Goal: Task Accomplishment & Management: Use online tool/utility

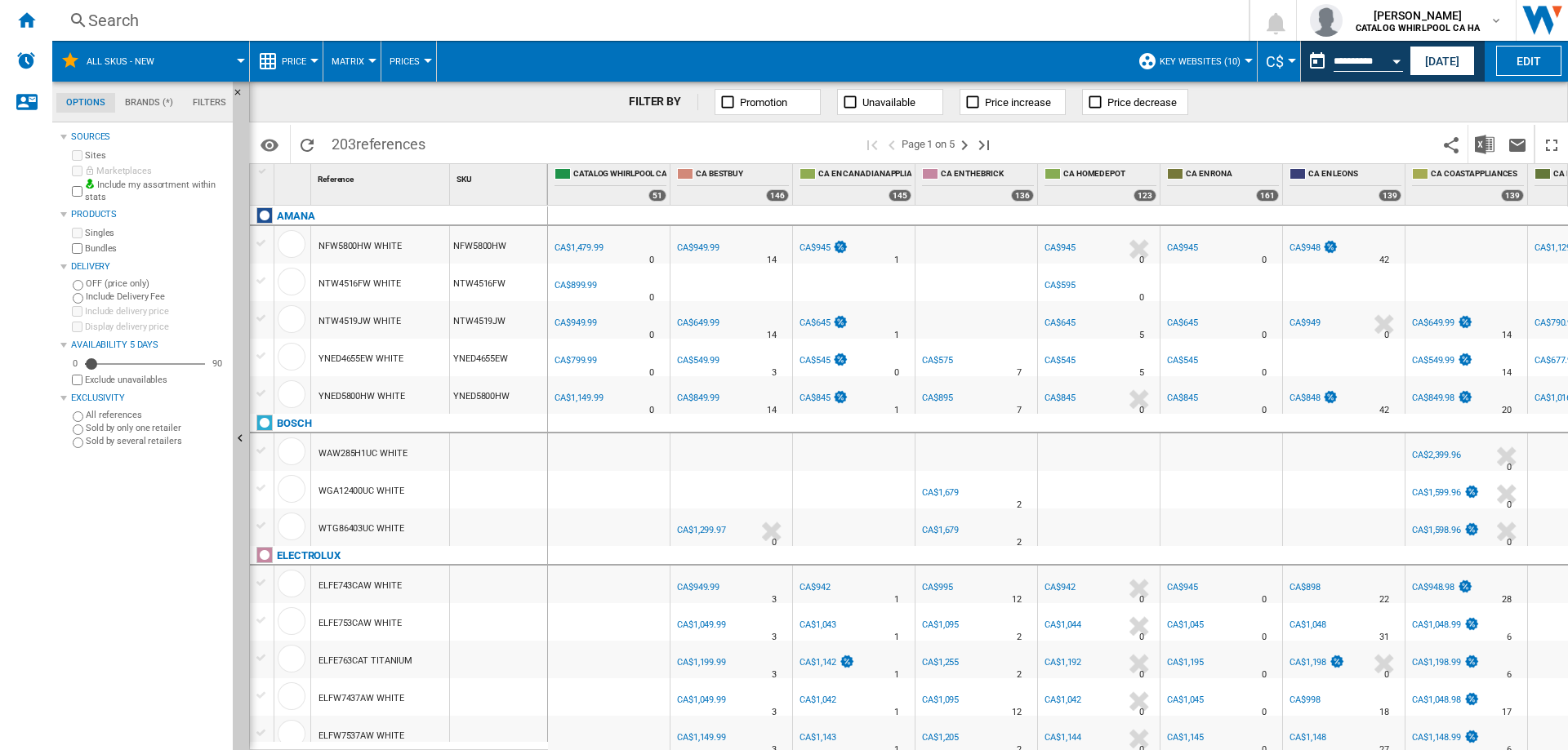
click at [99, 20] on div "Search" at bounding box center [647, 20] width 1118 height 23
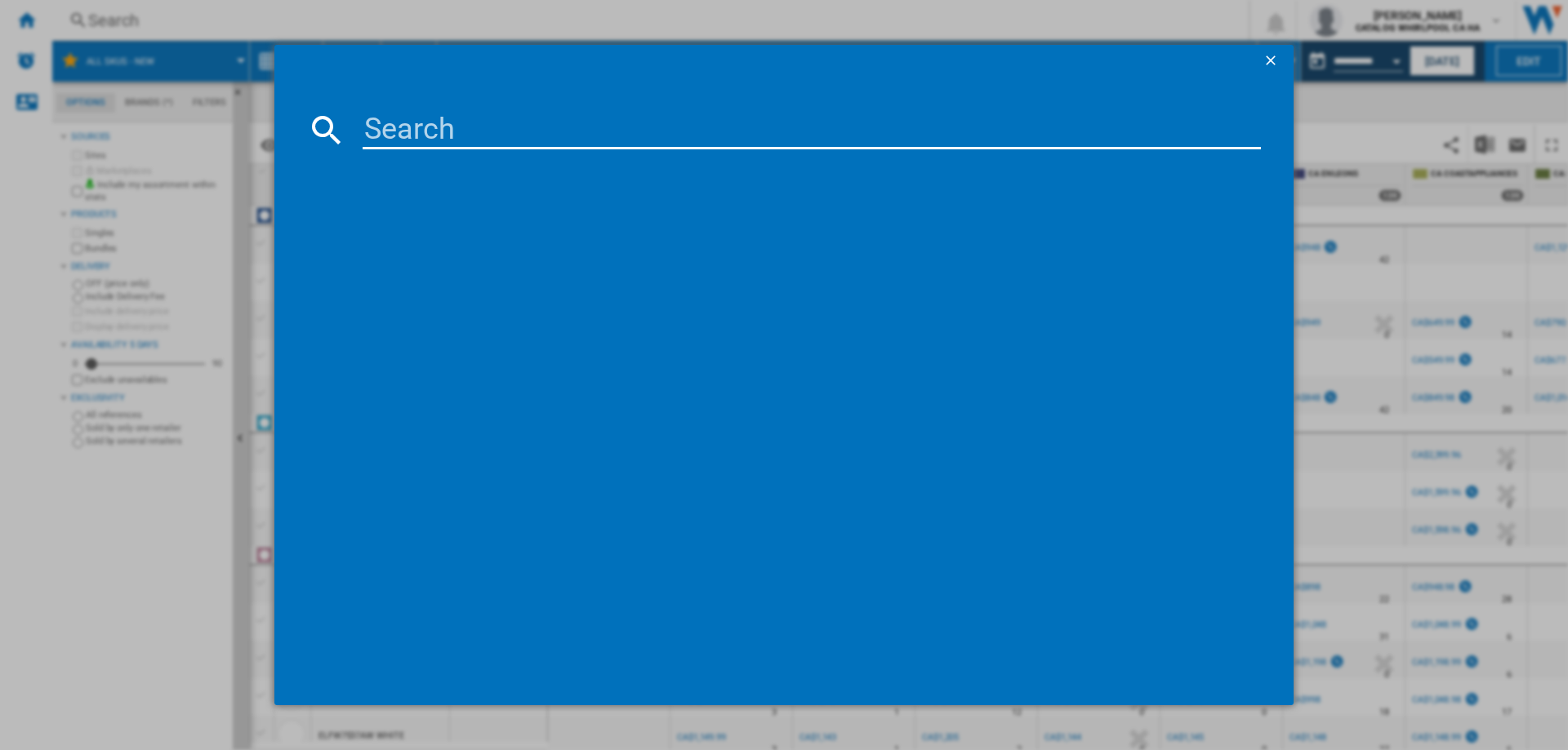
click at [380, 136] on input at bounding box center [812, 129] width 899 height 39
paste input "WKHC152HWA"
type input "WKHC152HWA"
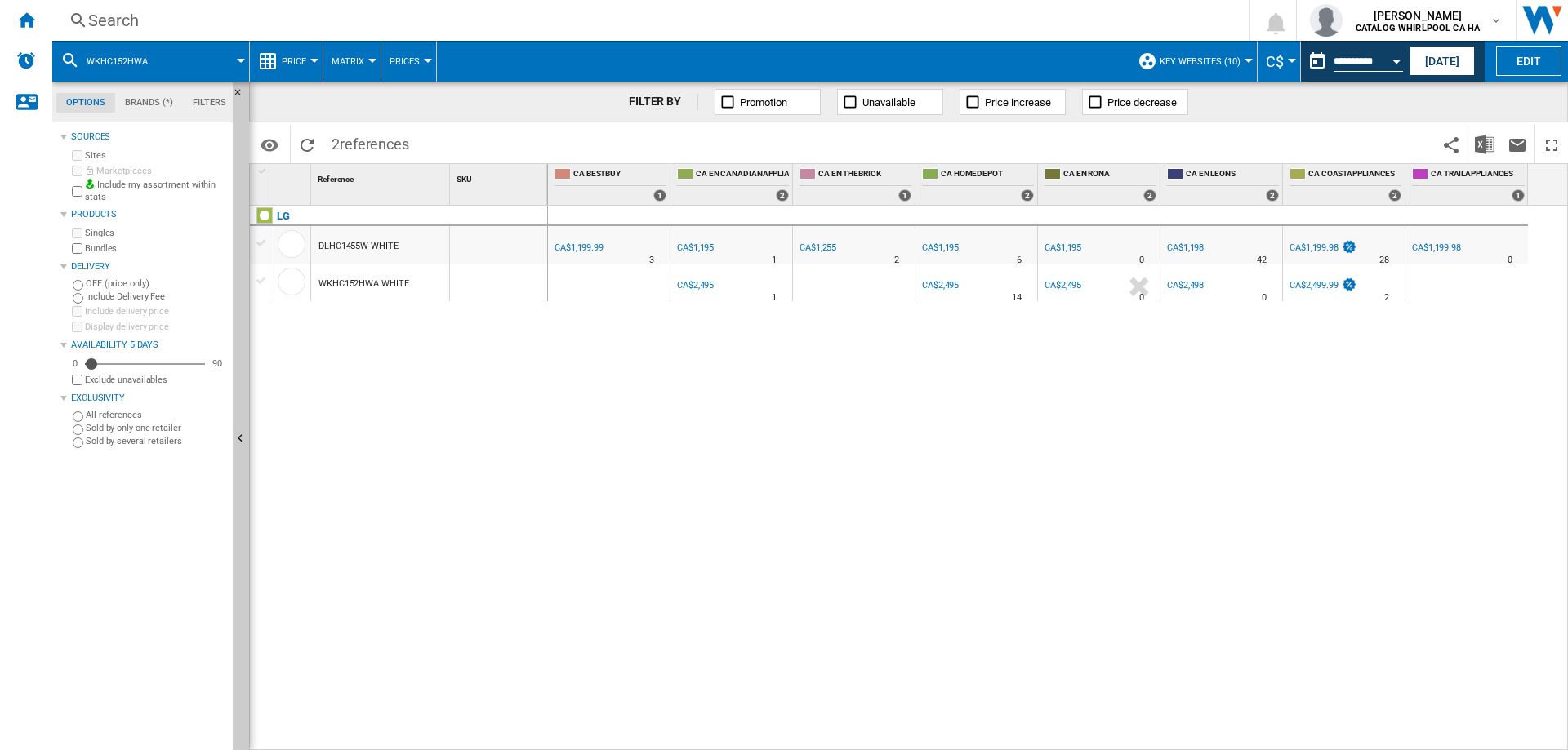
drag, startPoint x: 320, startPoint y: 281, endPoint x: 333, endPoint y: 281, distance: 13.0
click at [333, 281] on div "WKHC152HWA WHITE" at bounding box center [364, 284] width 90 height 38
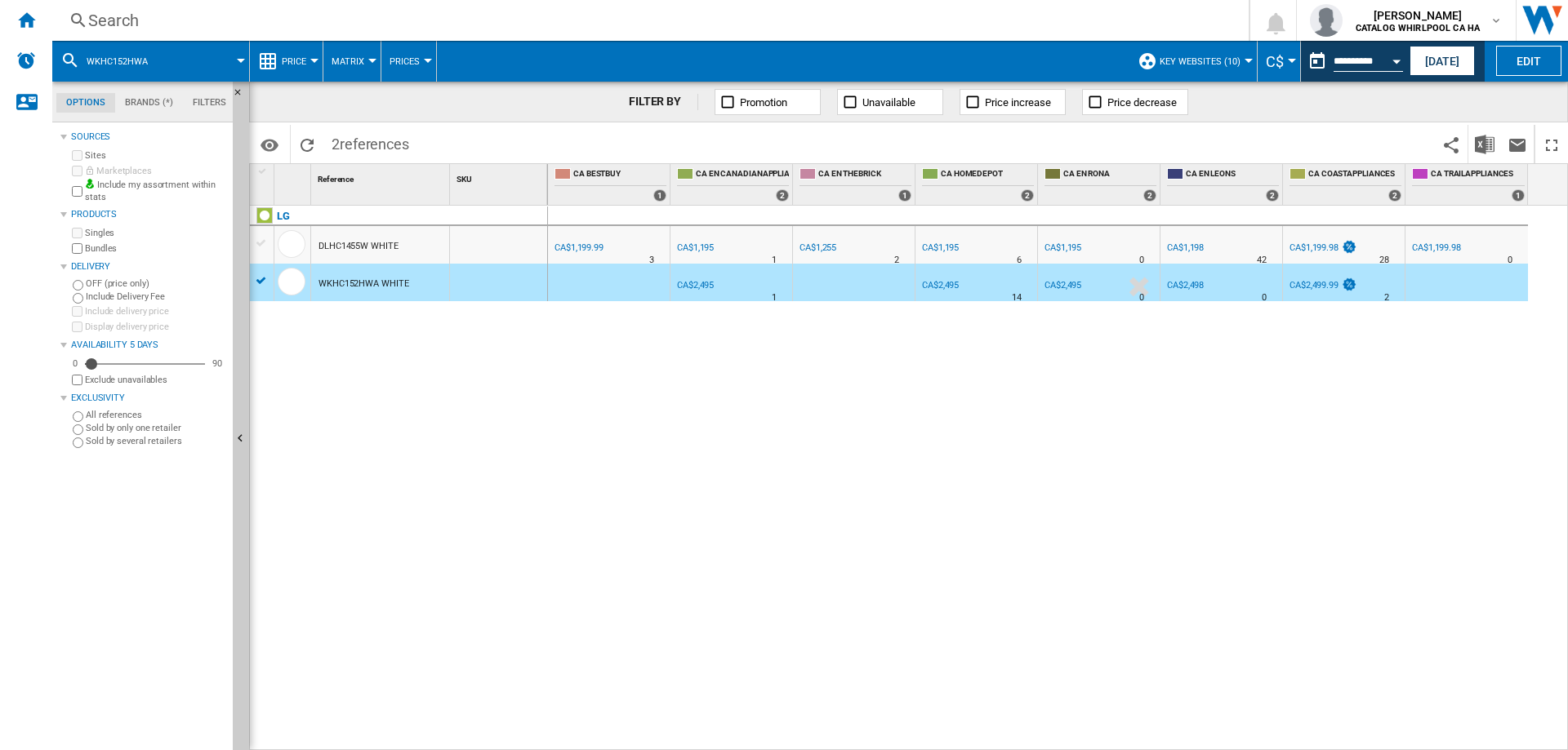
click at [262, 279] on div at bounding box center [262, 281] width 17 height 15
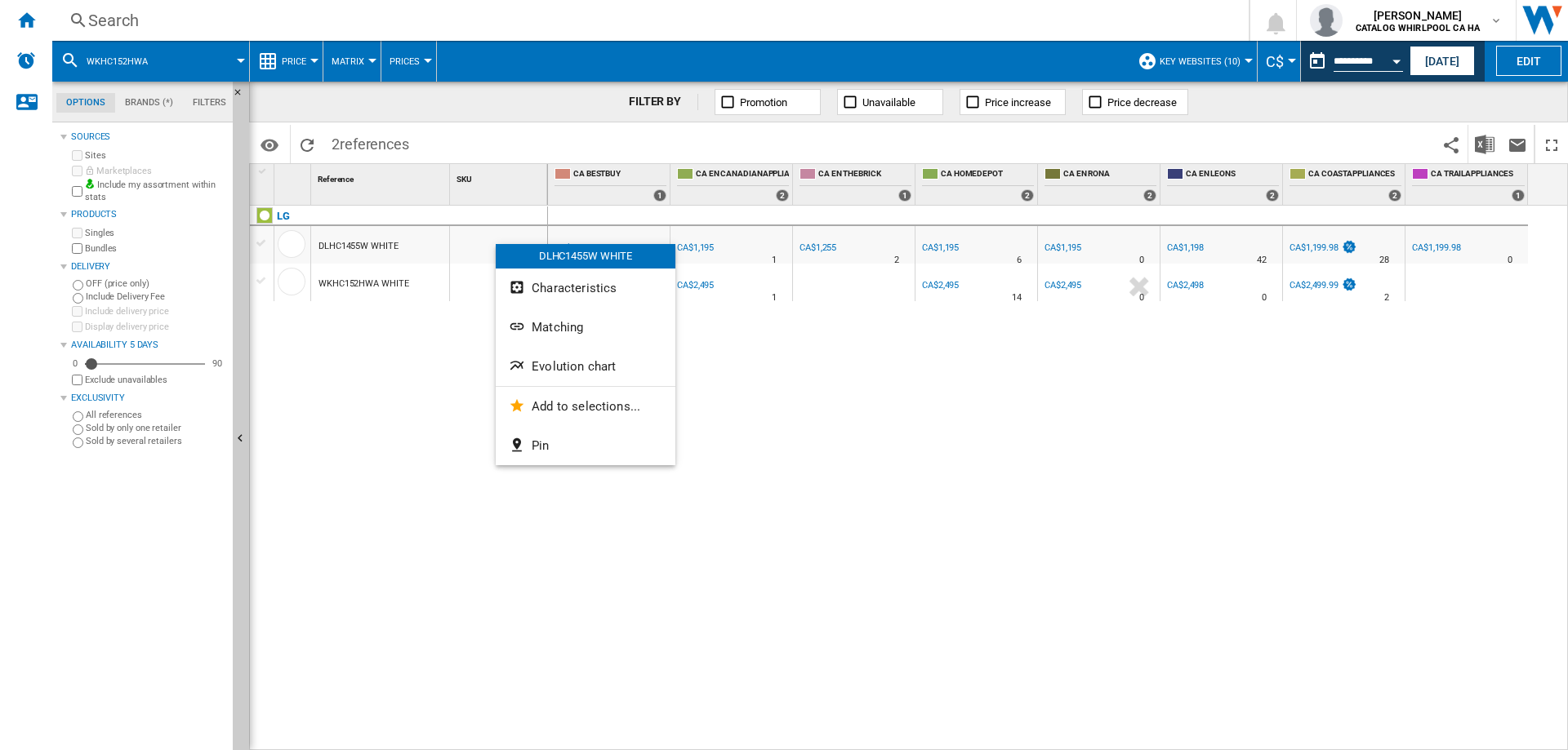
click at [340, 540] on div at bounding box center [784, 375] width 1568 height 750
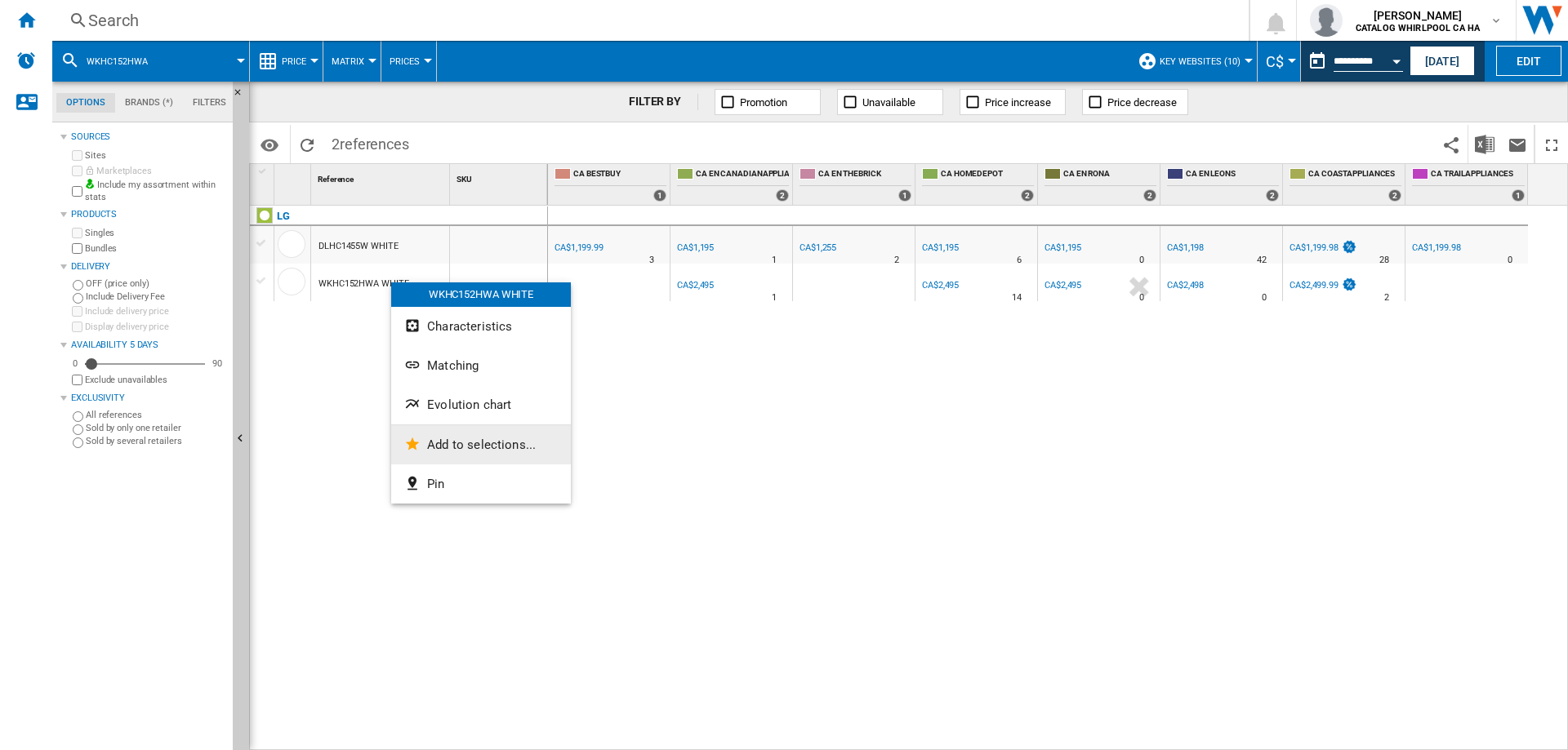
click at [501, 447] on span "Add to selections..." at bounding box center [482, 444] width 109 height 15
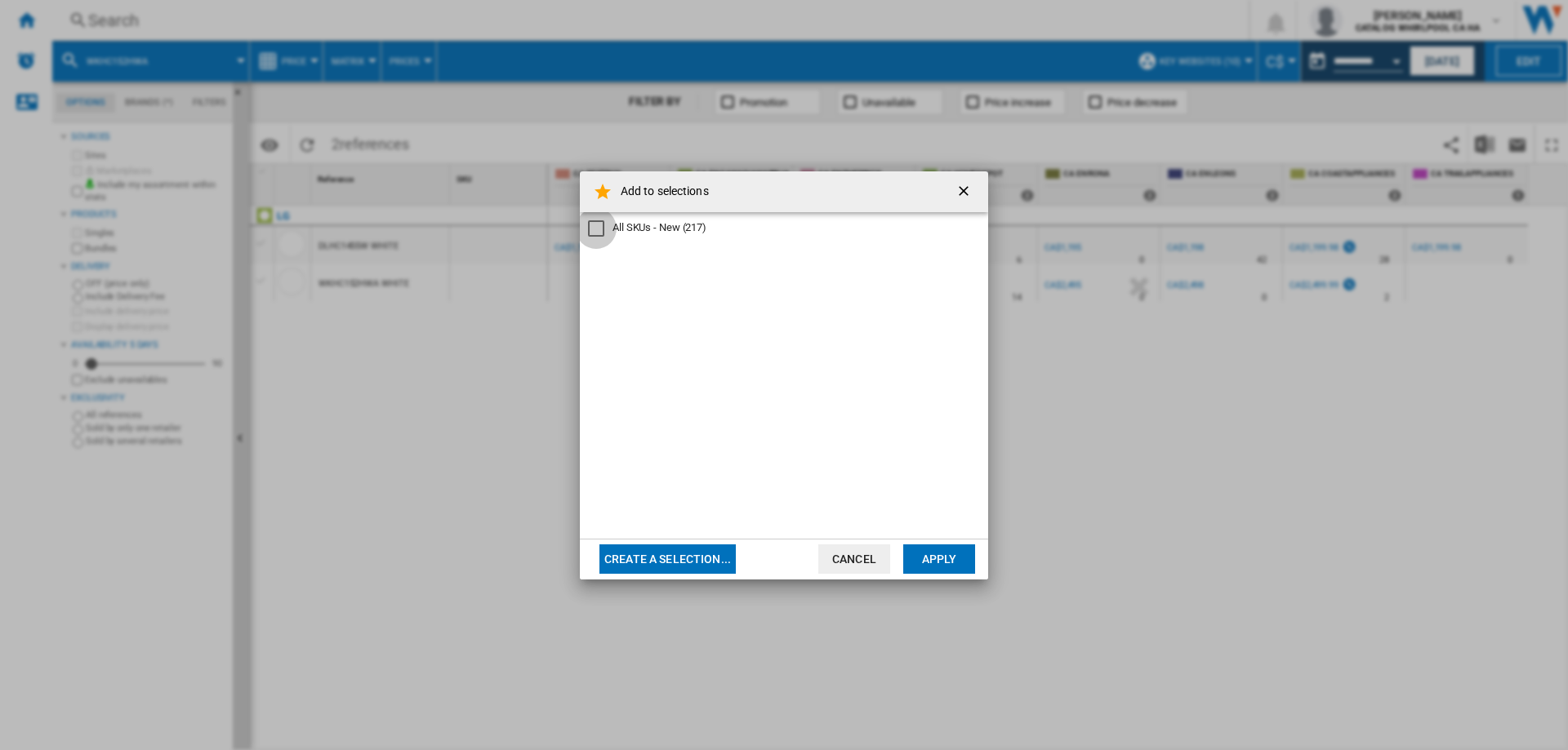
click at [590, 224] on div "All SKUs - New" at bounding box center [595, 228] width 16 height 16
click at [933, 556] on button "Apply" at bounding box center [938, 559] width 72 height 29
